Goal: Information Seeking & Learning: Check status

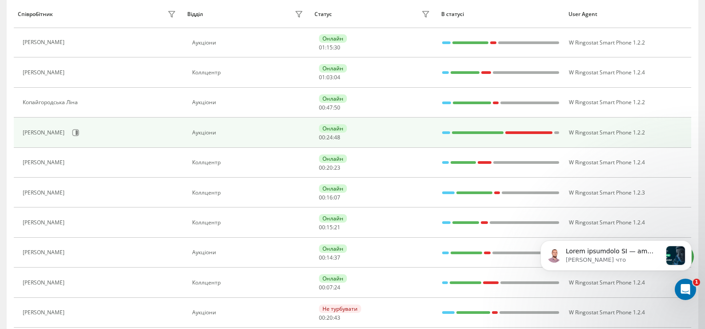
scroll to position [134, 0]
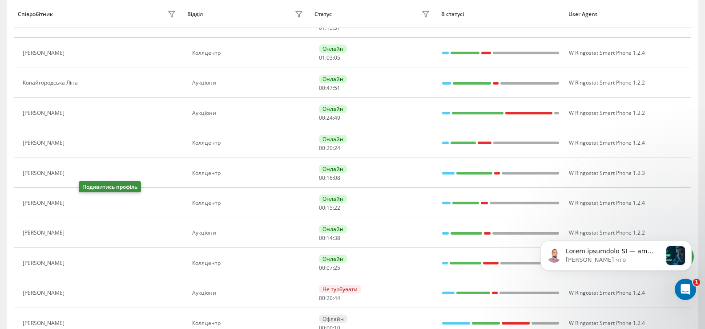
click at [78, 201] on icon at bounding box center [74, 202] width 7 height 7
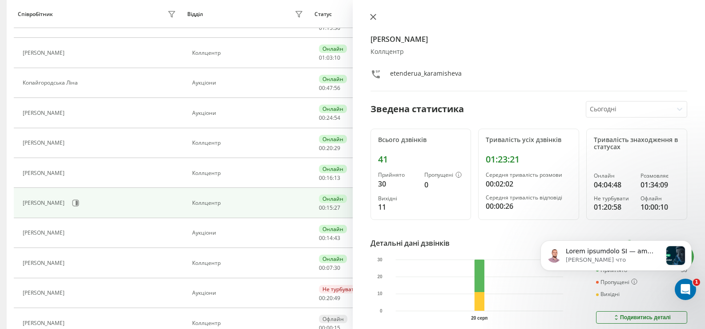
click at [372, 16] on icon at bounding box center [372, 16] width 5 height 5
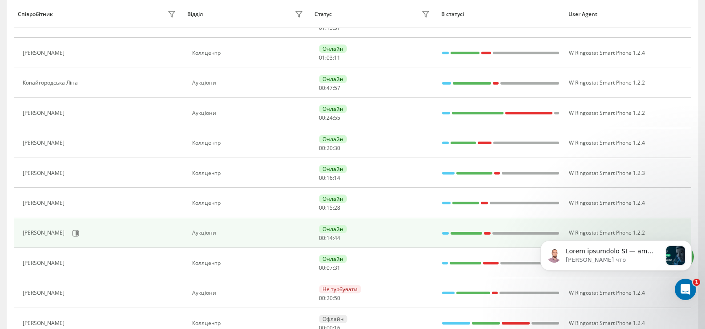
scroll to position [89, 0]
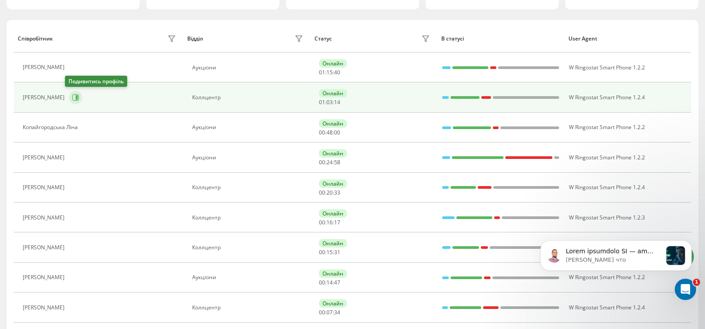
click at [72, 96] on icon at bounding box center [75, 97] width 7 height 7
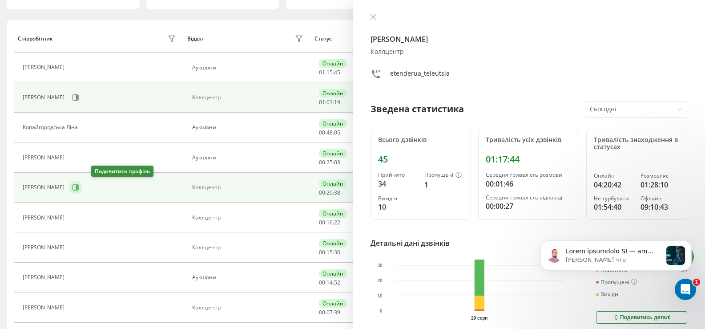
click at [78, 189] on icon at bounding box center [77, 187] width 2 height 4
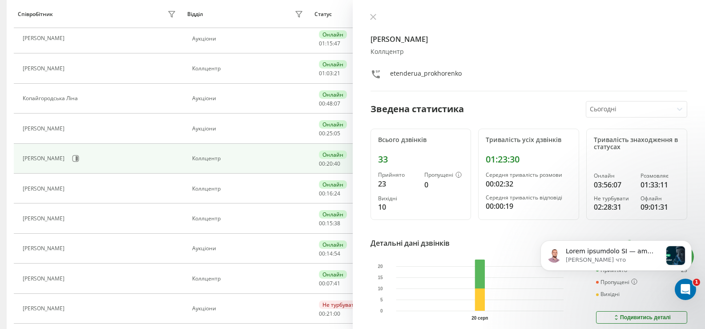
scroll to position [134, 0]
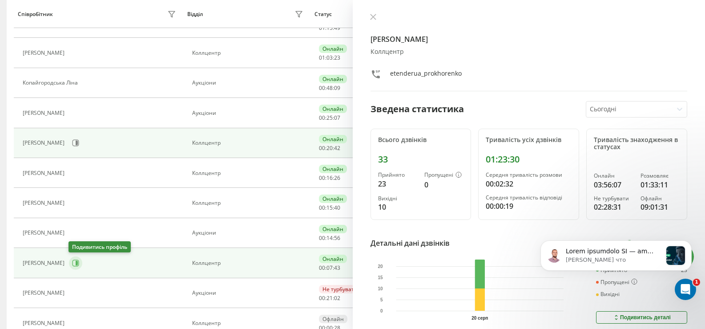
click at [73, 262] on icon at bounding box center [75, 262] width 7 height 7
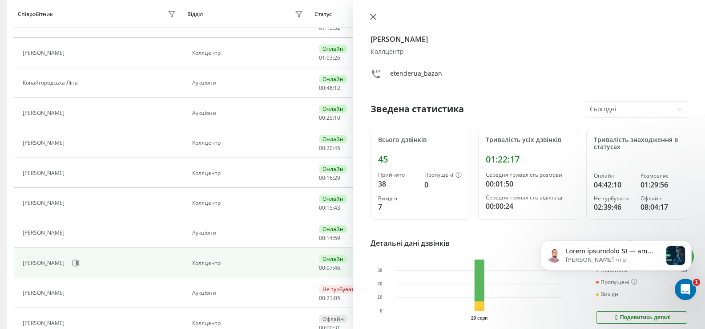
click at [372, 16] on icon at bounding box center [372, 16] width 5 height 5
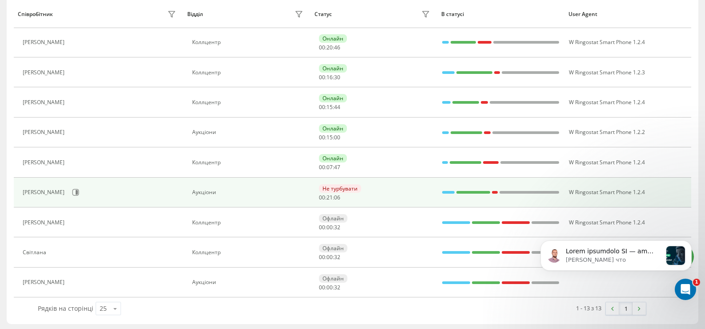
scroll to position [236, 0]
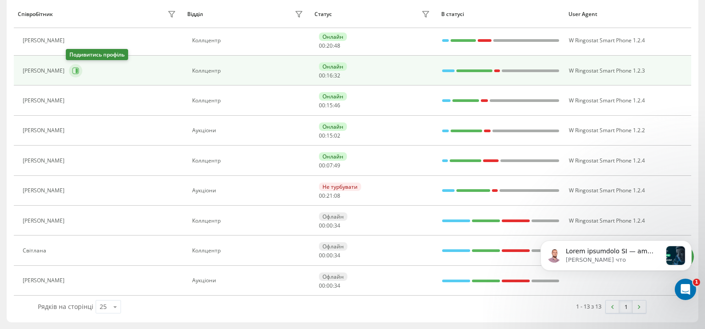
click at [72, 71] on icon at bounding box center [75, 70] width 7 height 7
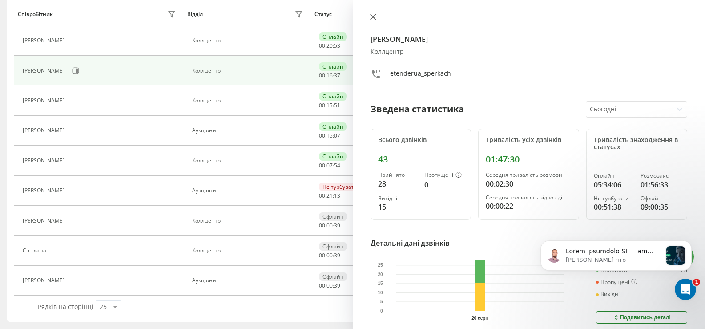
click at [372, 17] on icon at bounding box center [372, 16] width 5 height 5
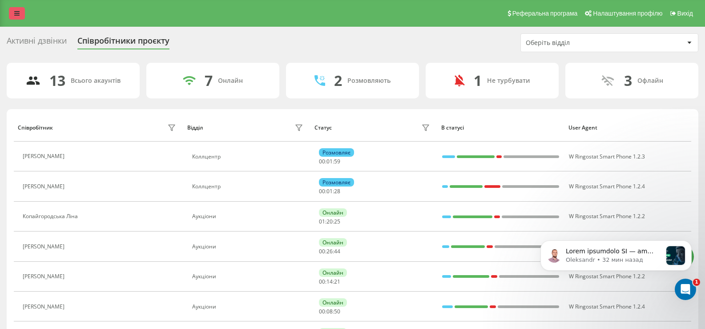
click at [13, 11] on link at bounding box center [17, 13] width 16 height 12
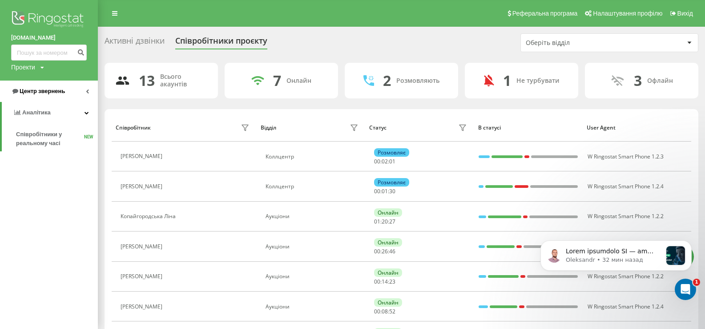
click at [38, 90] on span "Центр звернень" at bounding box center [42, 91] width 45 height 7
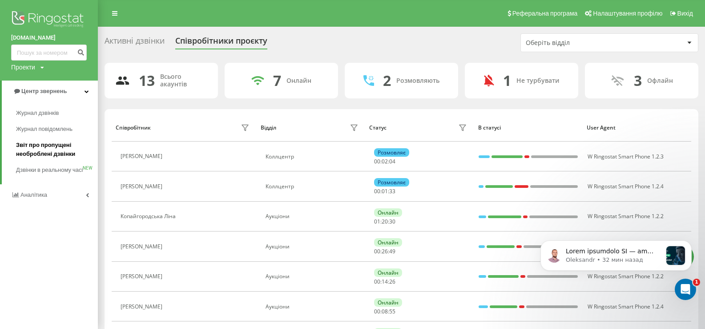
click at [37, 145] on span "Звіт про пропущені необроблені дзвінки" at bounding box center [54, 150] width 77 height 18
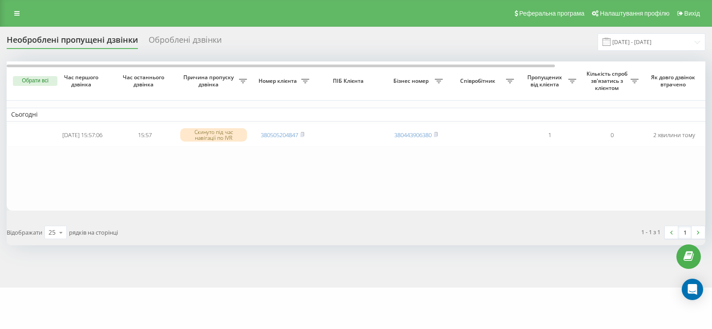
scroll to position [0, 191]
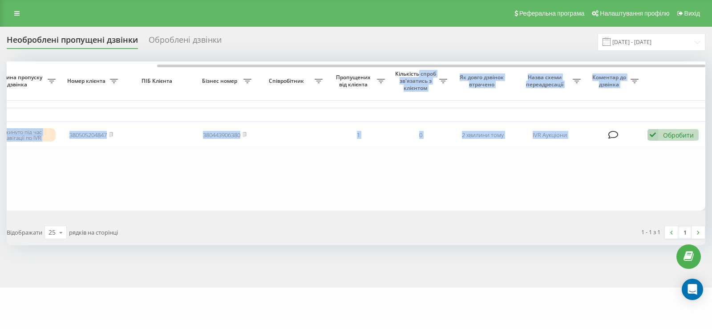
drag, startPoint x: 348, startPoint y: 63, endPoint x: 419, endPoint y: 72, distance: 71.8
click at [419, 72] on div "Обрати всі Час першого дзвінка Час останнього дзвінка Причина пропуску дзвінка …" at bounding box center [356, 135] width 699 height 149
click at [475, 193] on table "Сьогодні 2025-08-20 15:57:06 15:57 Скинуто під час навігації по IVR 38050520484…" at bounding box center [260, 135] width 890 height 149
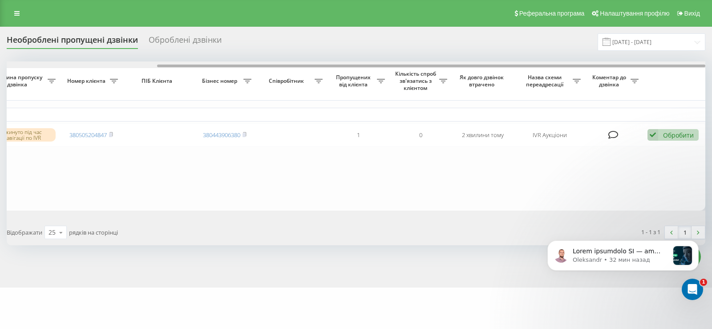
scroll to position [0, 0]
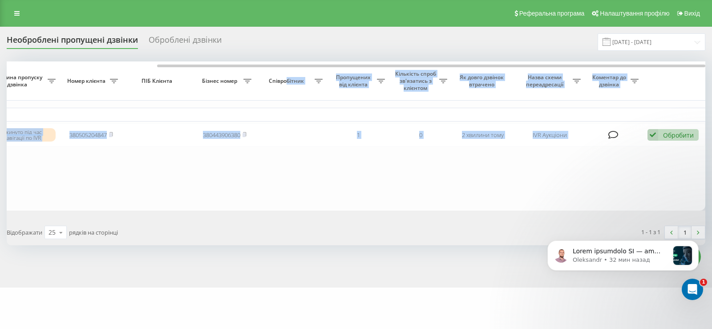
drag, startPoint x: 415, startPoint y: 64, endPoint x: 282, endPoint y: 74, distance: 133.4
click at [286, 75] on div "Обрати всі Час першого дзвінка Час останнього дзвінка Причина пропуску дзвінка …" at bounding box center [356, 135] width 699 height 149
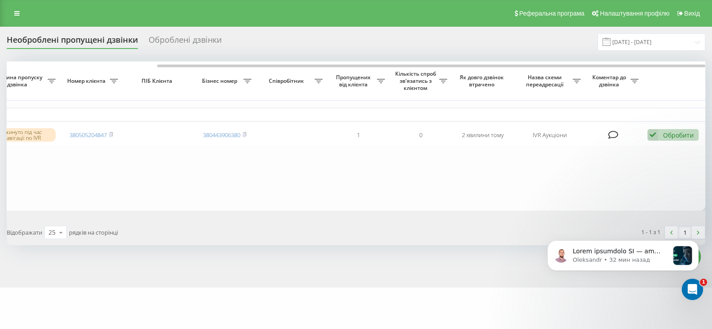
click at [352, 214] on div "Обрати всі Час першого дзвінка Час останнього дзвінка Причина пропуску дзвінка …" at bounding box center [356, 153] width 699 height 184
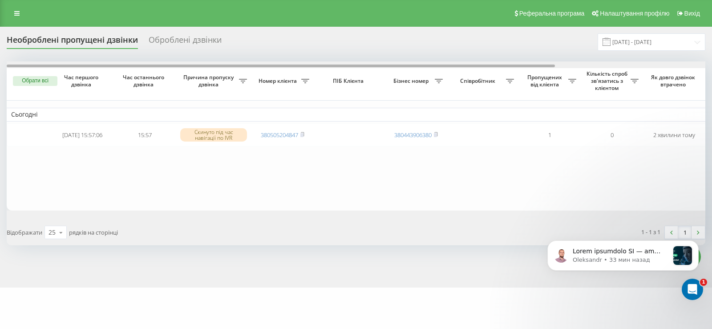
drag, startPoint x: 196, startPoint y: 65, endPoint x: 30, endPoint y: 73, distance: 166.2
click at [30, 73] on div "Обрати всі Час першого дзвінка Час останнього дзвінка Причина пропуску дзвінка …" at bounding box center [356, 135] width 699 height 149
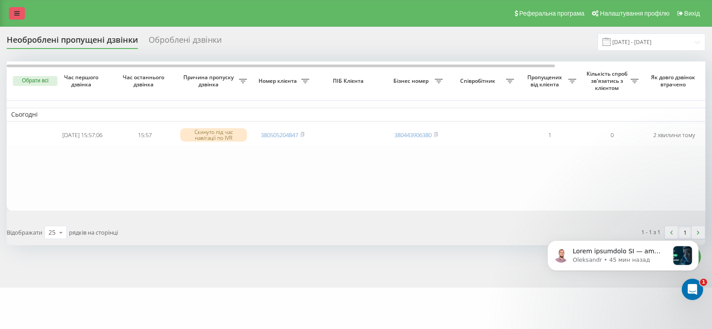
click at [15, 13] on icon at bounding box center [16, 13] width 5 height 6
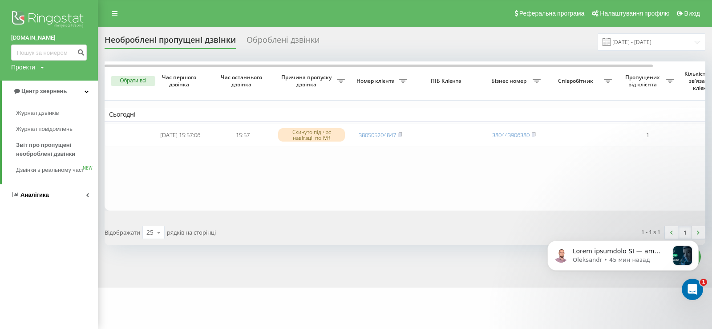
click at [35, 198] on span "Аналiтика" at bounding box center [34, 194] width 28 height 7
click at [37, 134] on span "Співробітники у реальному часі" at bounding box center [50, 139] width 68 height 18
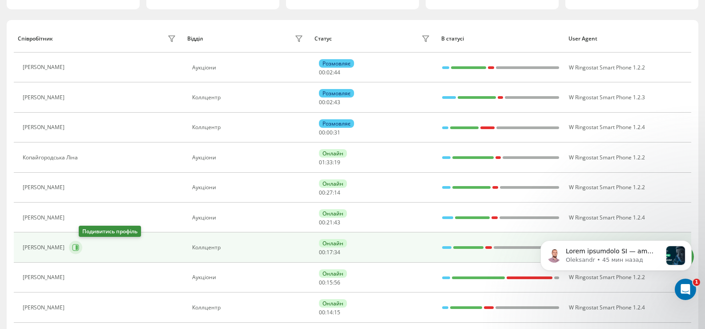
click at [79, 247] on icon at bounding box center [75, 247] width 7 height 7
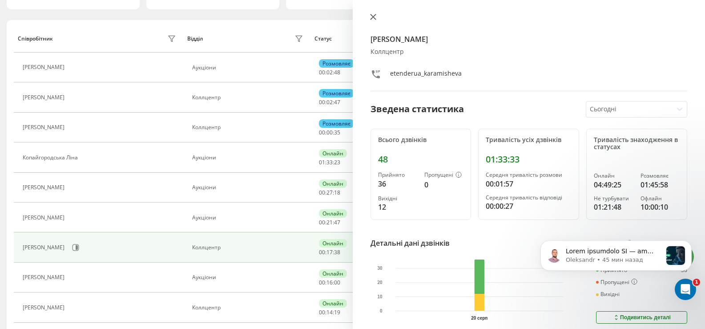
click at [372, 17] on icon at bounding box center [373, 17] width 6 height 6
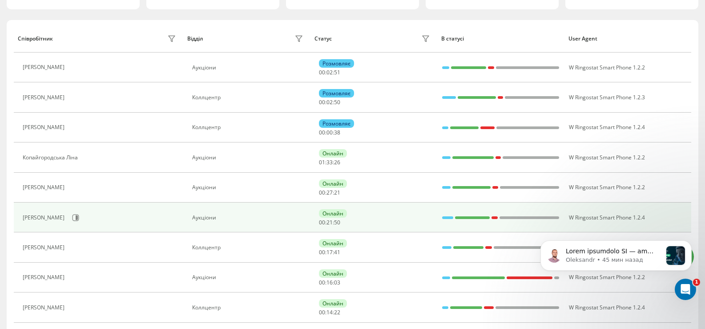
scroll to position [134, 0]
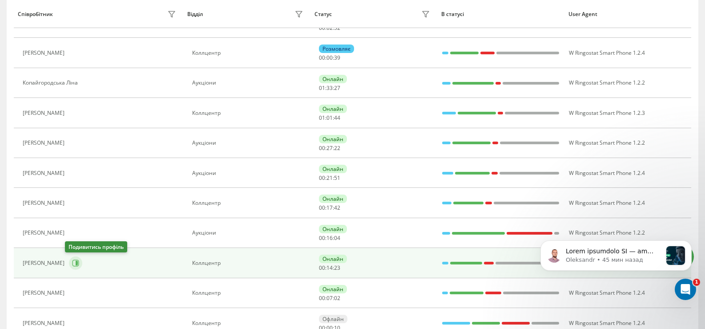
click at [76, 263] on icon at bounding box center [77, 263] width 2 height 4
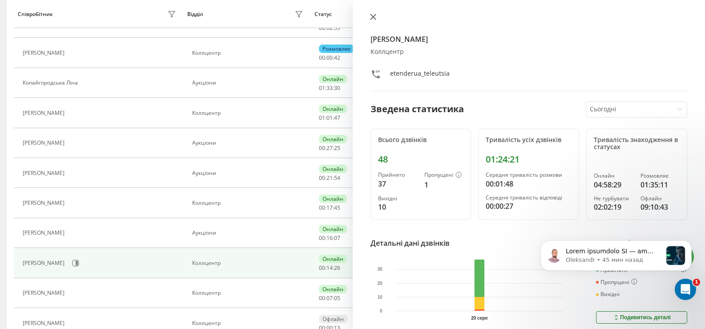
click at [374, 16] on icon at bounding box center [373, 17] width 6 height 6
